Goal: Task Accomplishment & Management: Manage account settings

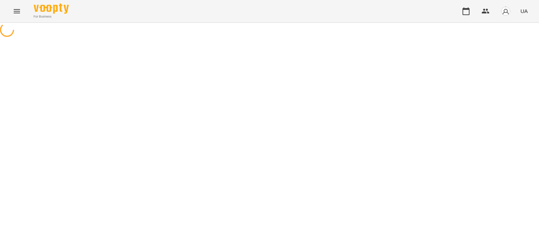
click at [20, 10] on icon "Menu" at bounding box center [17, 11] width 8 height 8
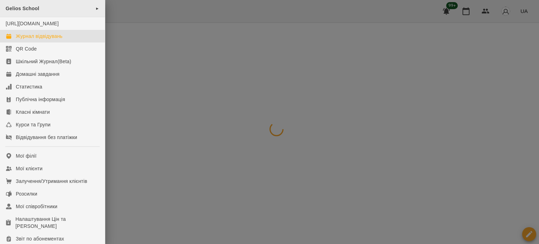
click at [316, 77] on div at bounding box center [269, 122] width 539 height 244
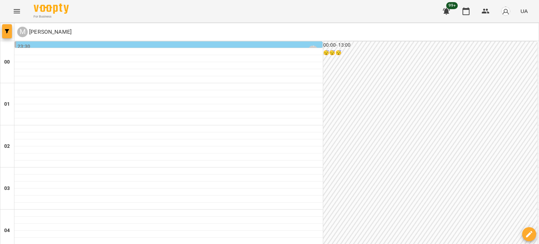
click at [8, 31] on icon "button" at bounding box center [7, 31] width 4 height 4
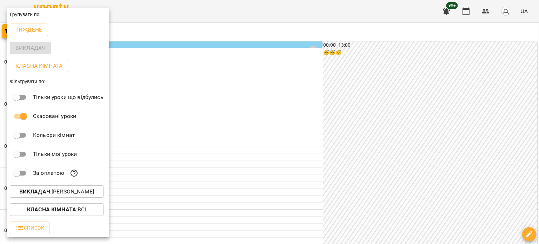
click at [70, 191] on p "Викладач : Мосюра Лариса" at bounding box center [56, 191] width 75 height 8
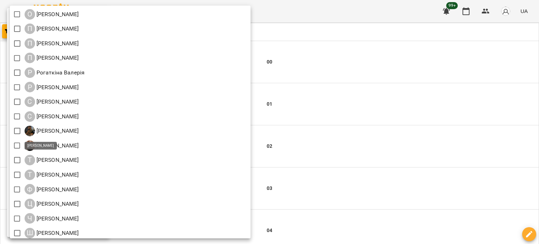
scroll to position [772, 0]
click at [444, 125] on div at bounding box center [269, 122] width 539 height 244
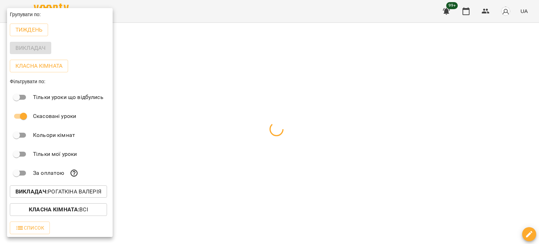
click at [224, 47] on div at bounding box center [269, 122] width 539 height 244
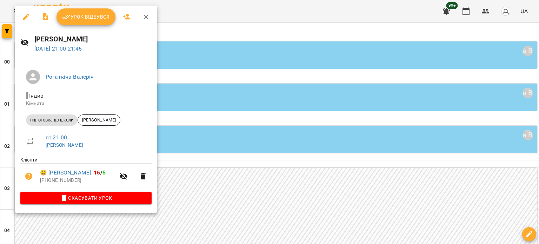
click at [28, 19] on icon "button" at bounding box center [26, 17] width 8 height 8
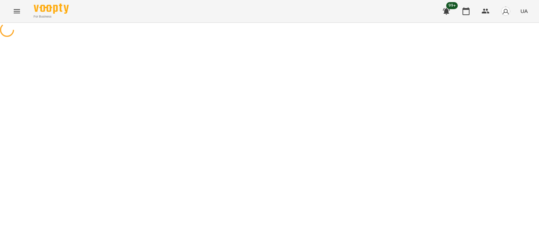
select select "**********"
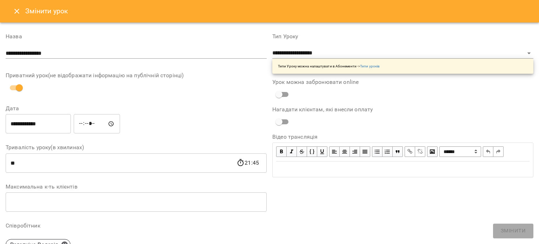
click at [14, 9] on icon "Close" at bounding box center [17, 11] width 8 height 8
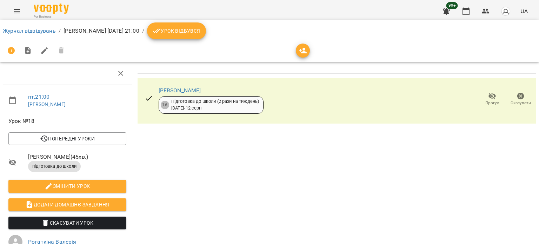
click at [515, 106] on span "Скасувати" at bounding box center [521, 103] width 20 height 6
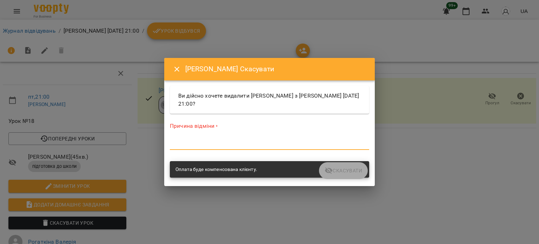
click at [230, 143] on textarea at bounding box center [269, 144] width 199 height 7
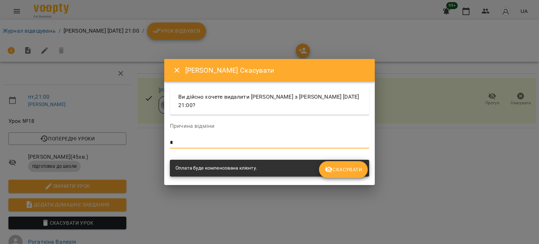
type textarea "*"
click at [333, 166] on span "Скасувати" at bounding box center [344, 169] width 38 height 8
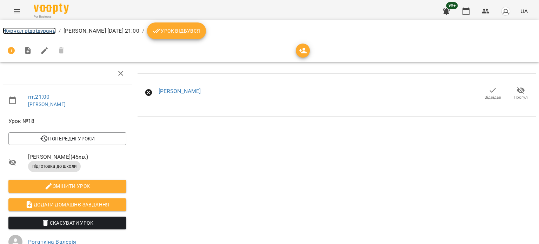
click at [24, 29] on link "Журнал відвідувань" at bounding box center [29, 30] width 53 height 7
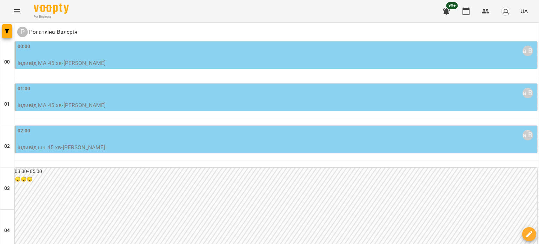
scroll to position [772, 0]
click at [10, 31] on span "button" at bounding box center [7, 31] width 10 height 4
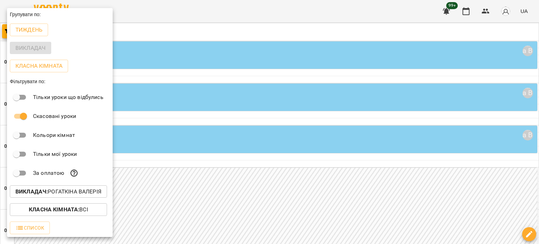
click at [83, 198] on button "Викладач : Рогаткіна Валерія" at bounding box center [58, 191] width 97 height 13
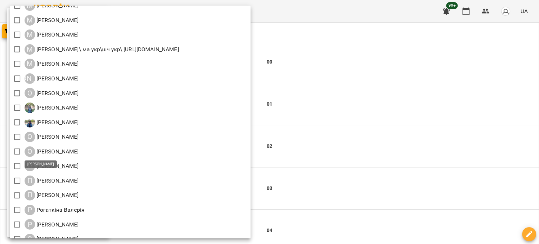
scroll to position [740, 0]
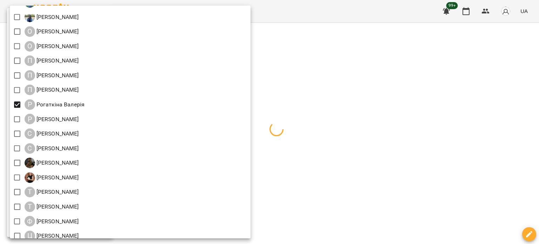
click at [421, 77] on div at bounding box center [269, 122] width 539 height 244
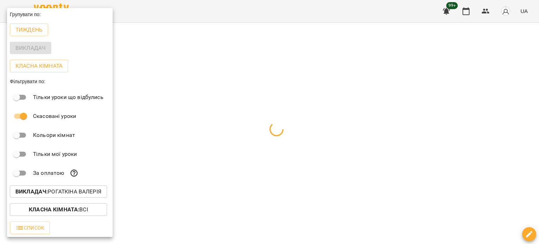
click at [284, 64] on div at bounding box center [269, 122] width 539 height 244
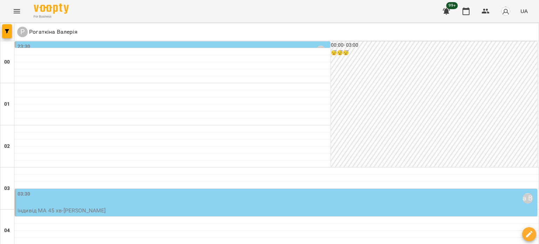
scroll to position [702, 0]
click at [13, 32] on div at bounding box center [7, 32] width 14 height 18
click at [8, 32] on icon "button" at bounding box center [7, 31] width 4 height 4
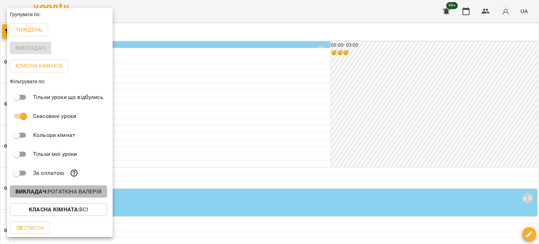
click at [73, 193] on p "Викладач : Рогаткіна Валерія" at bounding box center [58, 191] width 86 height 8
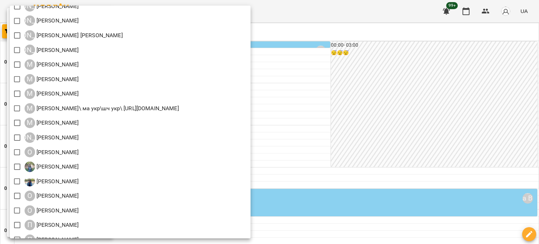
scroll to position [632, 0]
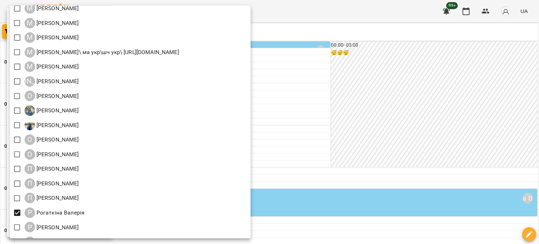
click at [0, 234] on div at bounding box center [269, 122] width 539 height 244
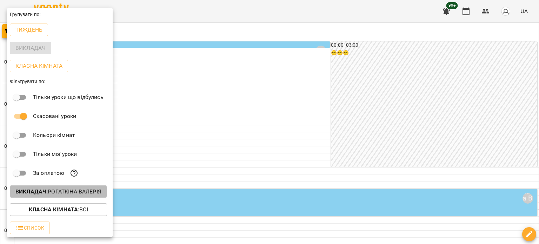
click at [51, 191] on p "Викладач : Рогаткіна Валерія" at bounding box center [58, 191] width 86 height 8
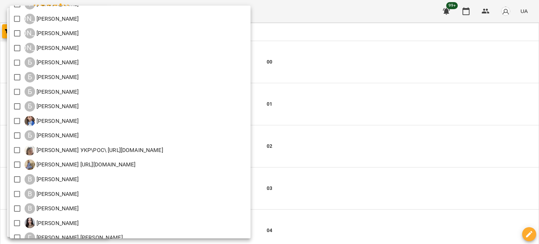
scroll to position [3, 0]
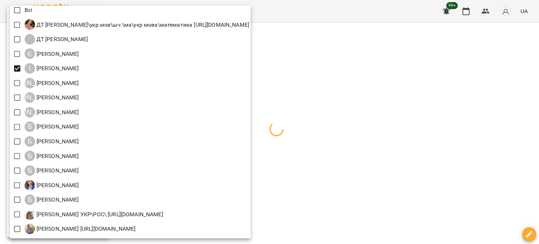
click at [428, 106] on div at bounding box center [269, 122] width 539 height 244
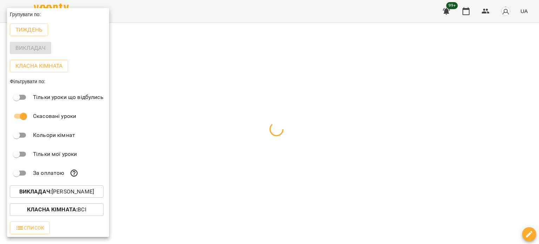
click at [278, 75] on div at bounding box center [269, 122] width 539 height 244
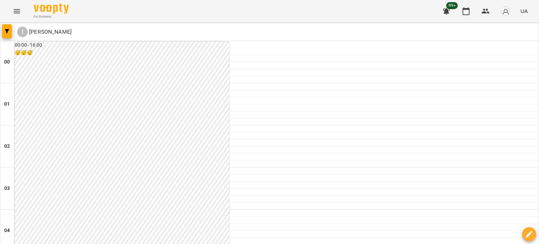
scroll to position [667, 0]
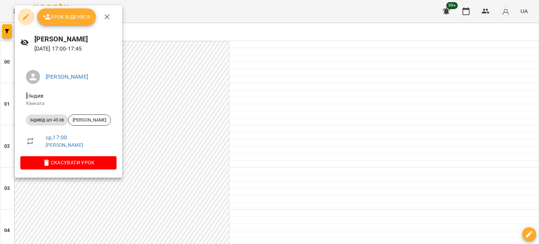
click at [24, 18] on icon "button" at bounding box center [26, 17] width 6 height 6
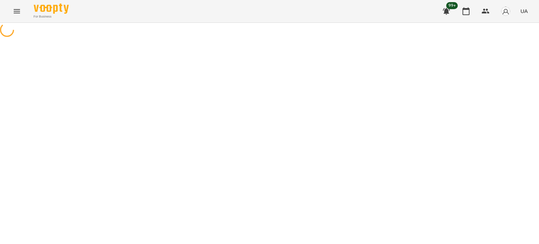
select select "**********"
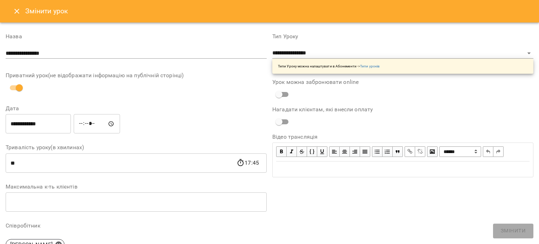
click at [15, 11] on icon "Close" at bounding box center [17, 11] width 8 height 8
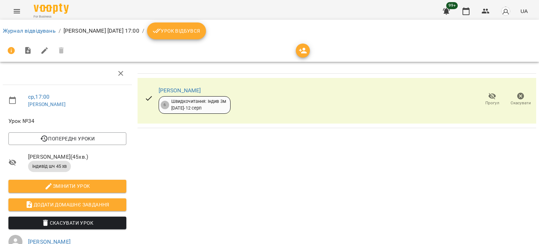
click at [519, 98] on icon "button" at bounding box center [521, 96] width 8 height 8
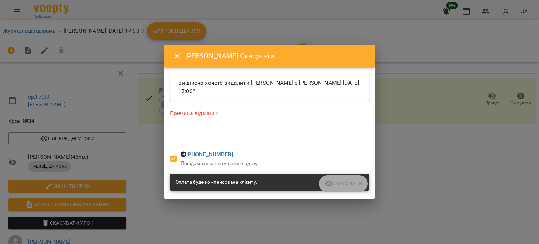
click at [206, 132] on textarea at bounding box center [269, 131] width 199 height 7
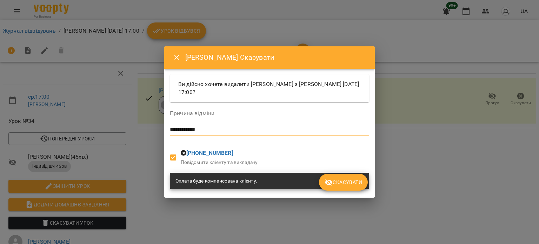
type textarea "**********"
click at [336, 182] on span "Скасувати" at bounding box center [344, 182] width 38 height 8
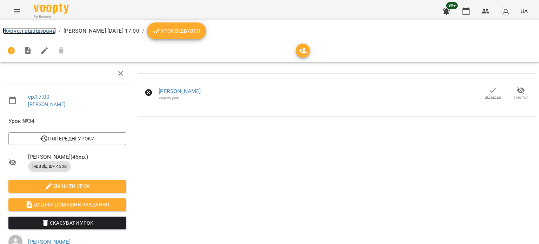
click at [31, 28] on link "Журнал відвідувань" at bounding box center [29, 30] width 53 height 7
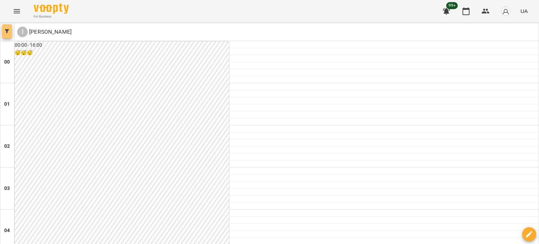
click at [7, 32] on icon "button" at bounding box center [7, 31] width 4 height 4
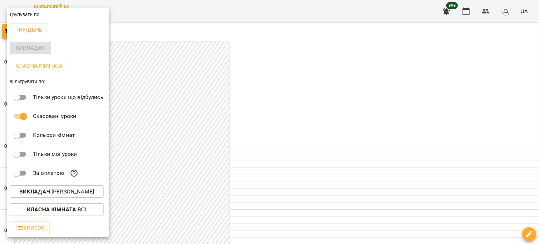
click at [63, 195] on p "Викладач : Іванова Катерина" at bounding box center [56, 191] width 75 height 8
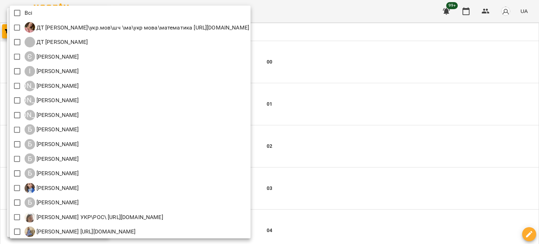
scroll to position [139, 0]
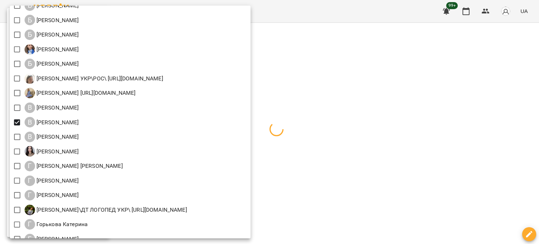
click at [442, 63] on div at bounding box center [269, 122] width 539 height 244
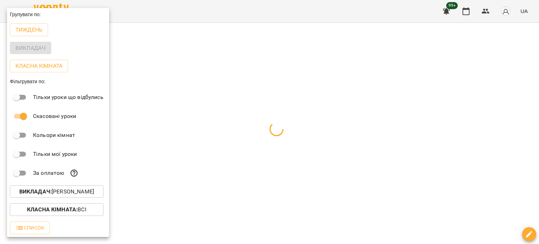
click at [128, 179] on div at bounding box center [269, 122] width 539 height 244
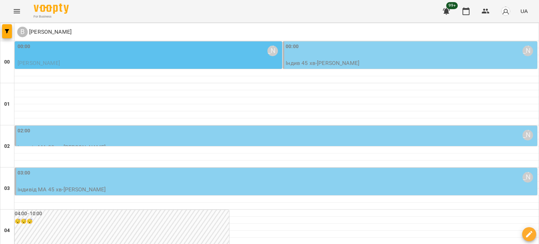
scroll to position [140, 0]
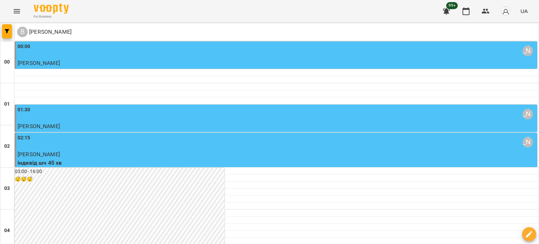
scroll to position [667, 0]
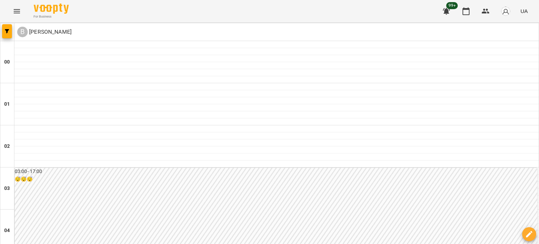
scroll to position [772, 0]
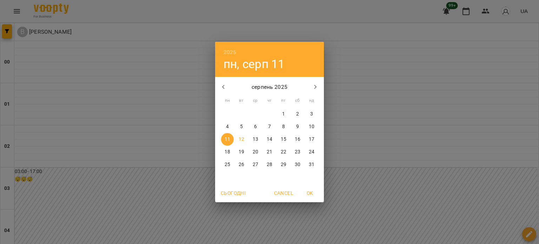
click at [240, 151] on p "19" at bounding box center [242, 151] width 6 height 7
type input "**********"
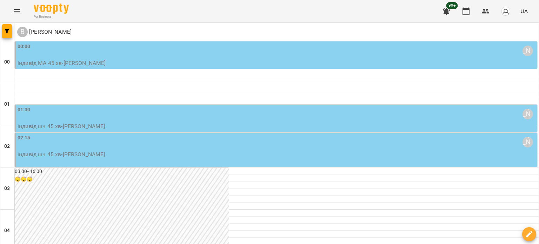
scroll to position [667, 0]
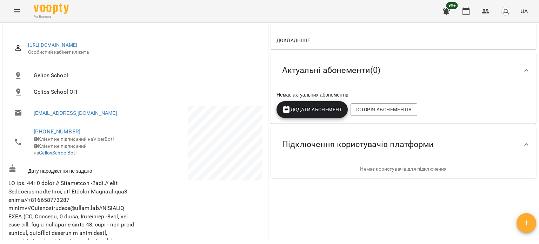
scroll to position [140, 0]
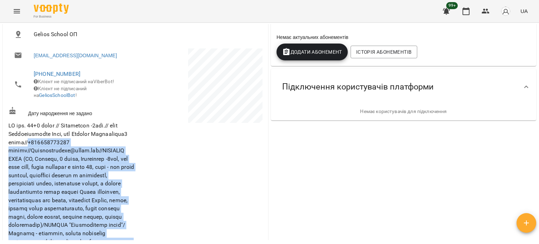
drag, startPoint x: 61, startPoint y: 148, endPoint x: 136, endPoint y: 147, distance: 74.8
click at [136, 147] on div "Miroshnychenko@gmail.com +421915446537 Клієнт не підписаний на ViberBot! Клієнт…" at bounding box center [135, 229] width 257 height 364
copy div "+421915446537 вайбер//Miroshnychenko@gmail.com//КОМЕНТАР ЛІДА (МА, Валерій, 6 р…"
click at [135, 147] on div at bounding box center [199, 229] width 128 height 364
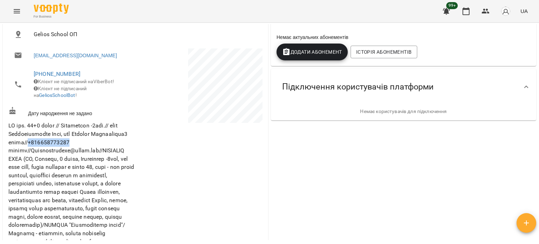
drag, startPoint x: 104, startPoint y: 145, endPoint x: 62, endPoint y: 148, distance: 42.2
copy span "+421915446537"
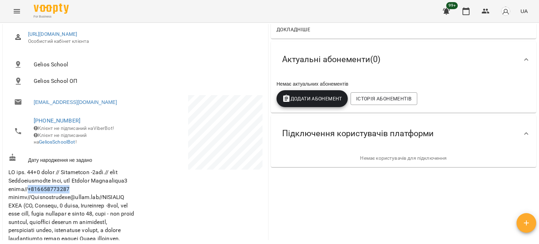
scroll to position [0, 0]
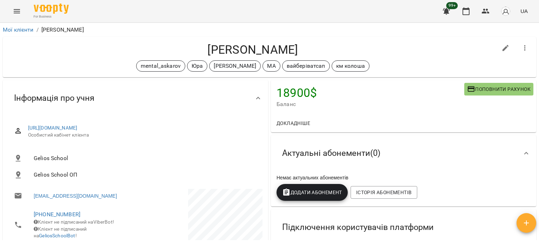
drag, startPoint x: 198, startPoint y: 47, endPoint x: 349, endPoint y: 49, distance: 151.0
click at [349, 49] on h4 "Valeriy Slyusarenko" at bounding box center [252, 49] width 489 height 14
copy h4 "Valeriy Slyusarenko"
drag, startPoint x: 81, startPoint y: 213, endPoint x: 18, endPoint y: 217, distance: 62.9
click at [19, 217] on li "+421915446537 Клієнт не підписаний на ViberBot! Клієнт не підписаний на GeliosS…" at bounding box center [71, 224] width 126 height 39
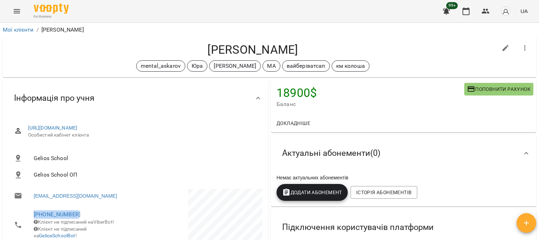
copy link "+421915446537"
click at [521, 47] on icon "button" at bounding box center [525, 48] width 8 height 8
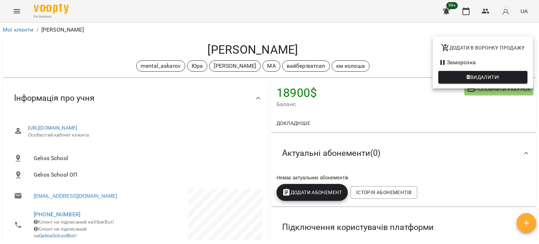
click at [375, 99] on div at bounding box center [269, 122] width 539 height 244
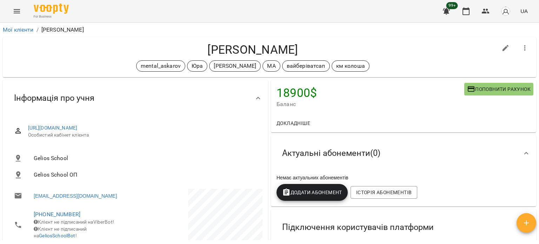
click at [503, 47] on icon "button" at bounding box center [506, 48] width 6 height 6
select select "**"
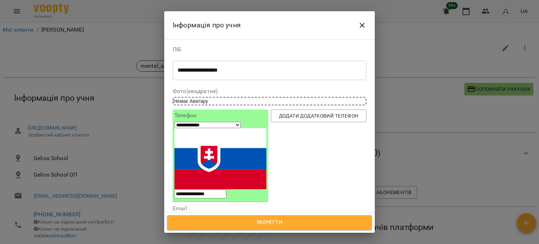
click at [362, 27] on icon "Close" at bounding box center [362, 25] width 8 height 8
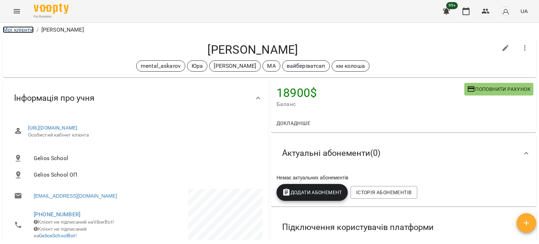
click at [9, 29] on link "Мої клієнти" at bounding box center [18, 29] width 31 height 7
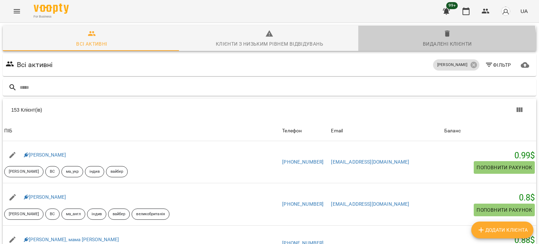
click at [442, 45] on div "Видалені клієнти" at bounding box center [447, 44] width 49 height 8
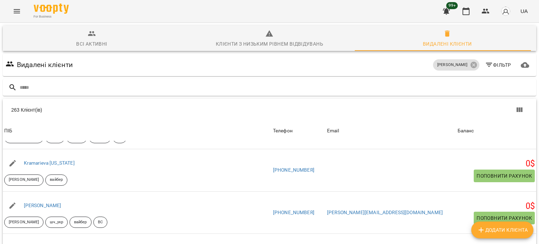
scroll to position [456, 0]
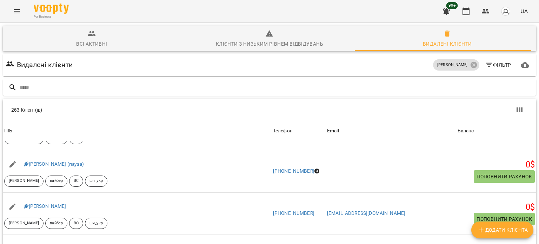
click at [78, 45] on div "Всі активні" at bounding box center [91, 44] width 31 height 8
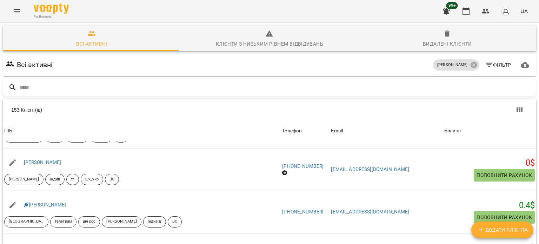
scroll to position [491, 0]
